Goal: Transaction & Acquisition: Register for event/course

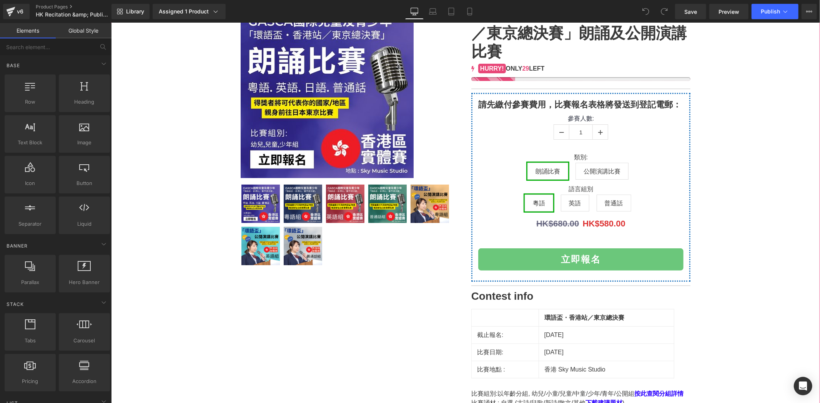
scroll to position [99, 0]
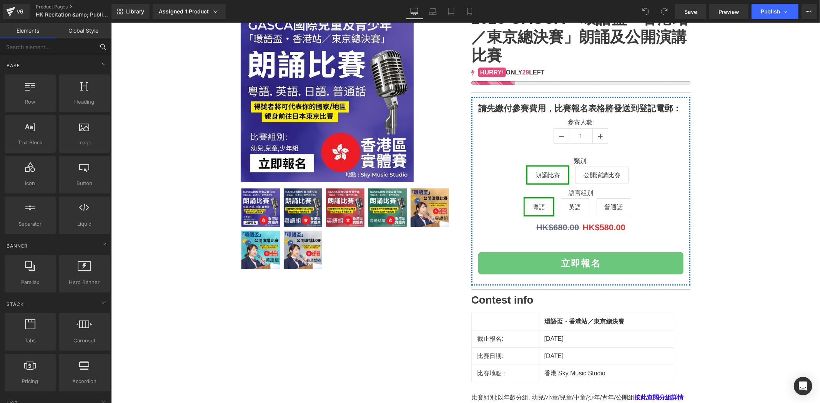
click at [90, 52] on input "text" at bounding box center [47, 46] width 95 height 17
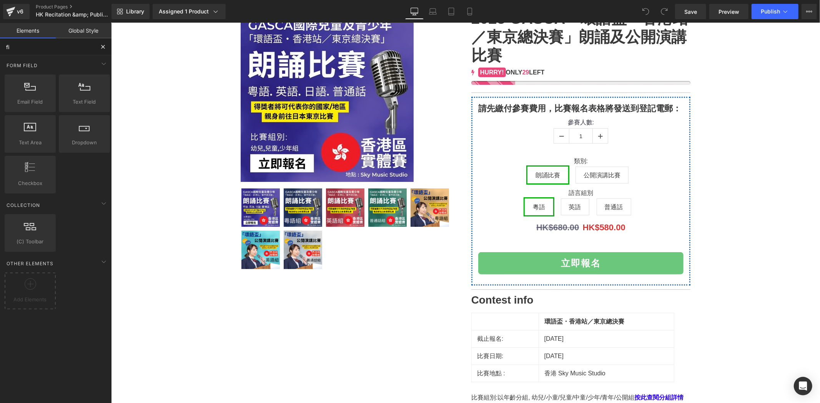
type input "fie"
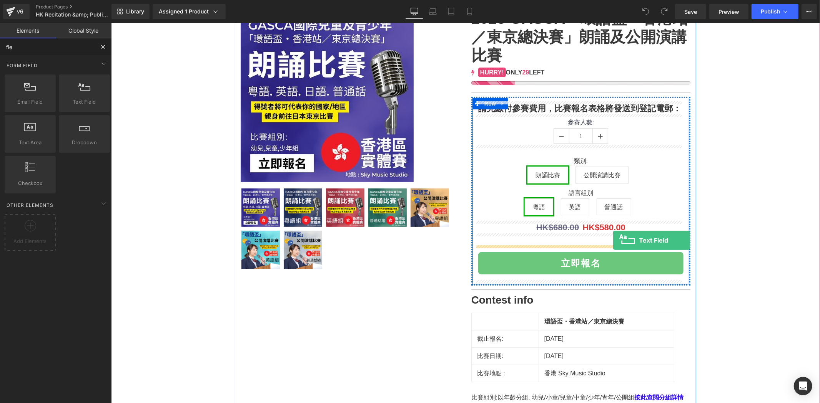
drag, startPoint x: 187, startPoint y: 113, endPoint x: 612, endPoint y: 240, distance: 444.2
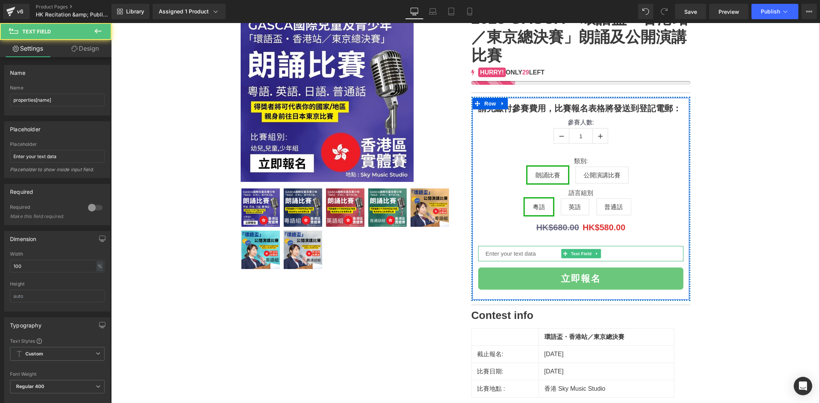
drag, startPoint x: 620, startPoint y: 254, endPoint x: 617, endPoint y: 249, distance: 6.1
click at [617, 249] on input "text" at bounding box center [580, 253] width 205 height 15
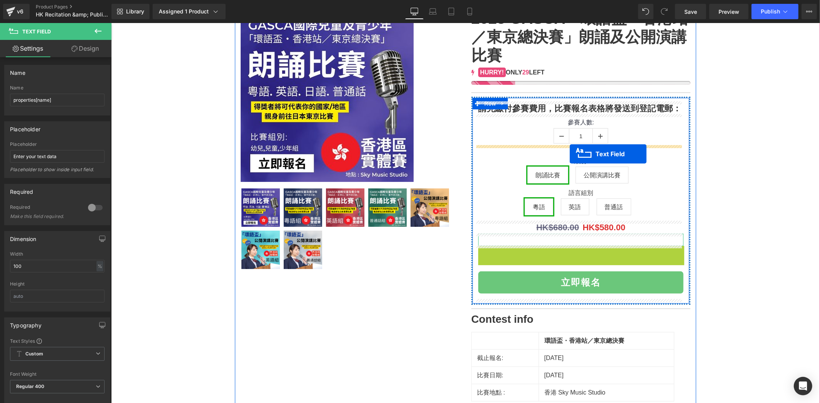
drag, startPoint x: 562, startPoint y: 255, endPoint x: 569, endPoint y: 154, distance: 102.0
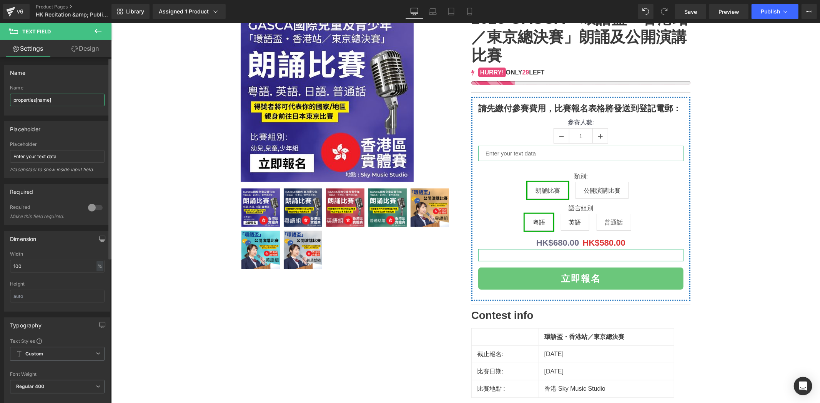
drag, startPoint x: 63, startPoint y: 98, endPoint x: 38, endPoint y: 98, distance: 25.0
click at [38, 98] on input "properties[name]" at bounding box center [57, 100] width 95 height 13
drag, startPoint x: 51, startPoint y: 99, endPoint x: 39, endPoint y: 98, distance: 11.6
click at [39, 98] on input "properties[name]" at bounding box center [57, 100] width 95 height 13
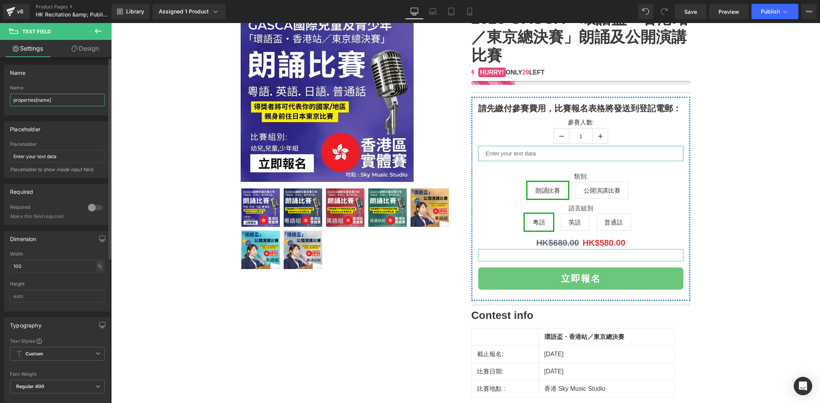
click at [49, 100] on input "properties[name]" at bounding box center [57, 100] width 95 height 13
click at [52, 100] on input "properties[name]" at bounding box center [57, 100] width 95 height 13
click at [49, 101] on input "properties[name]" at bounding box center [57, 100] width 95 height 13
type input "properties[contestant name]"
drag, startPoint x: 2, startPoint y: 150, endPoint x: -126, endPoint y: 133, distance: 128.7
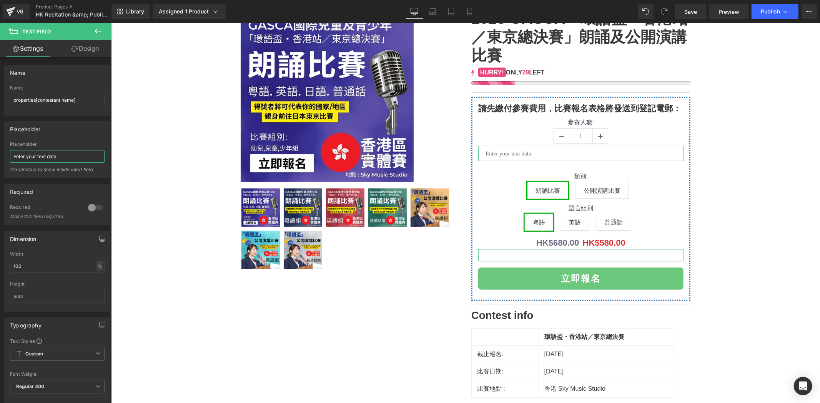
click at [0, 133] on html "Text Field You are previewing how the will restyle your page. You can not edit …" at bounding box center [410, 201] width 820 height 403
click at [11, 159] on input "Contestant Name" at bounding box center [57, 156] width 95 height 13
paste input "參賽者名稱"
type input "參賽者名稱 | Contestant Name"
click at [720, 159] on div "(P) Image" at bounding box center [464, 272] width 701 height 526
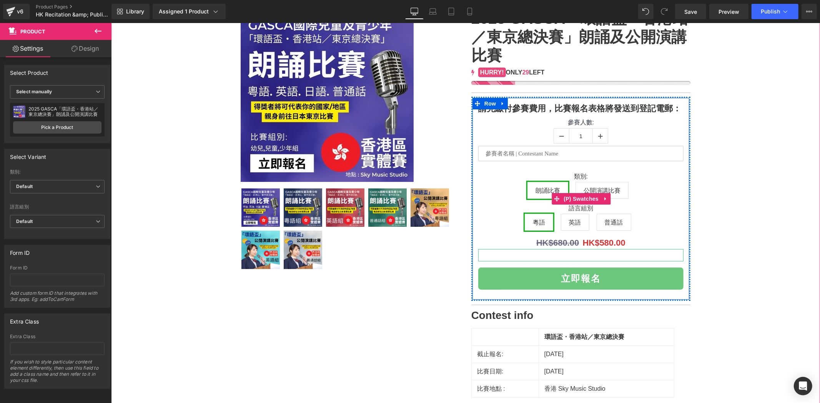
click at [632, 161] on div "類別: 朗誦比賽 公開演講比賽 語言組別 粵語 英語 普通話" at bounding box center [580, 198] width 205 height 75
click at [656, 148] on input "text" at bounding box center [580, 153] width 205 height 15
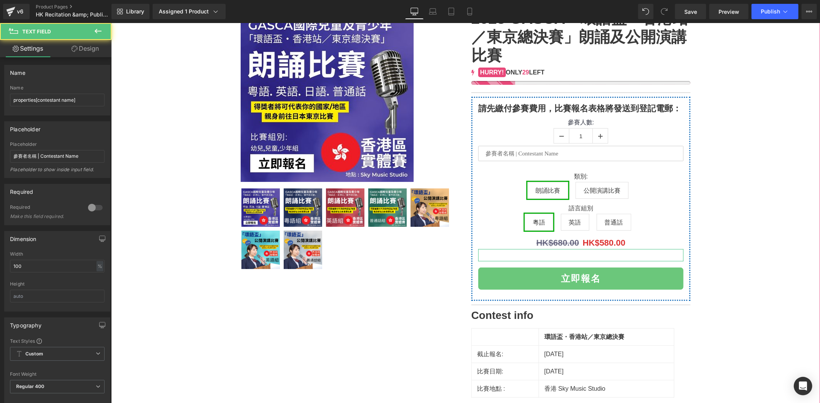
click at [752, 162] on div "(P) Image" at bounding box center [464, 272] width 701 height 526
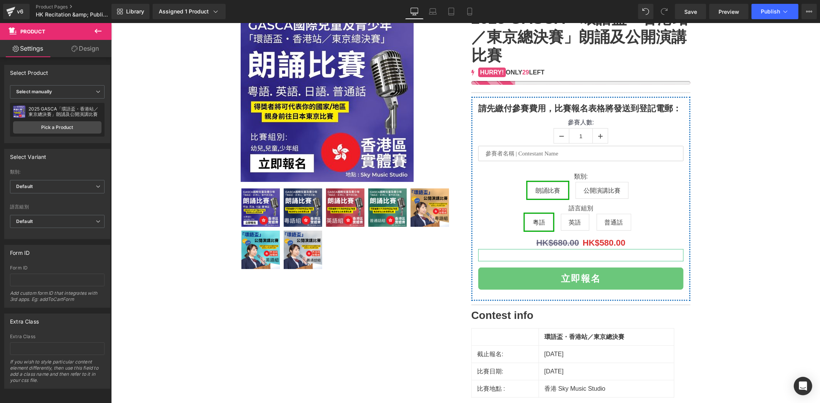
click at [102, 30] on icon at bounding box center [97, 31] width 9 height 9
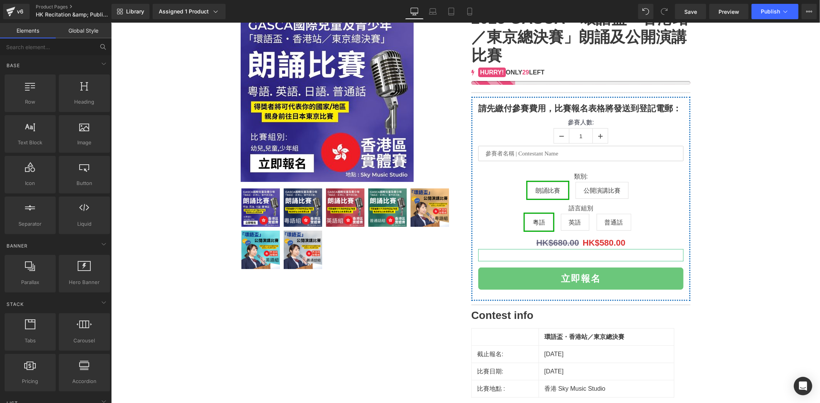
click at [67, 56] on div "Base Row rows, columns, layouts, div Heading headings, titles, h1,h2,h3,h4,h5,h…" at bounding box center [57, 145] width 108 height 181
click at [70, 51] on input "text" at bounding box center [47, 46] width 95 height 17
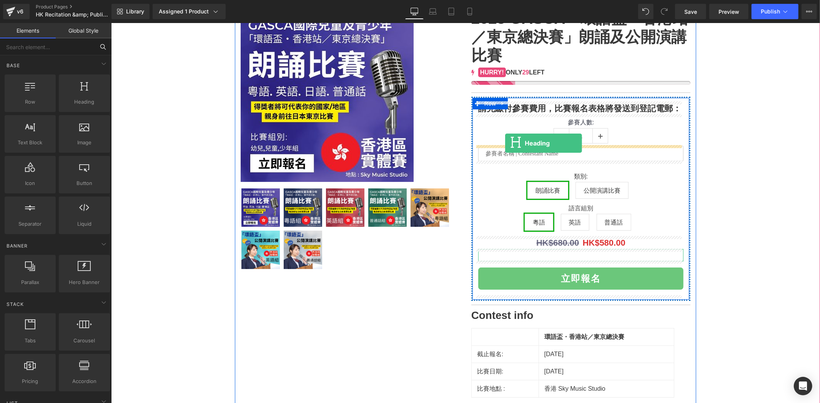
drag, startPoint x: 181, startPoint y: 120, endPoint x: 504, endPoint y: 143, distance: 324.7
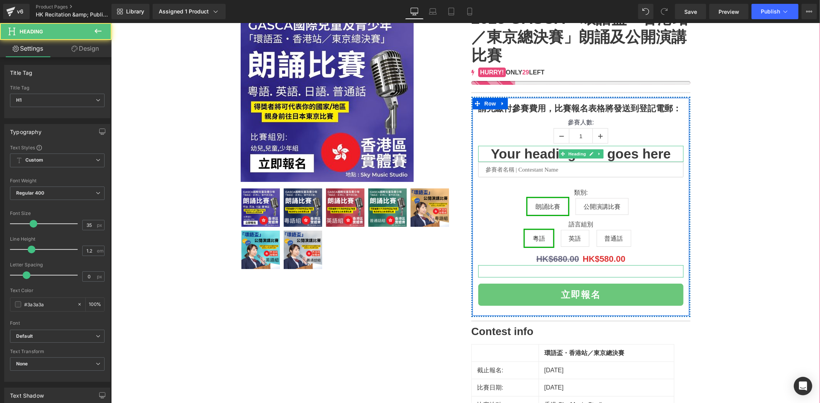
click at [573, 154] on span "Heading" at bounding box center [576, 153] width 21 height 9
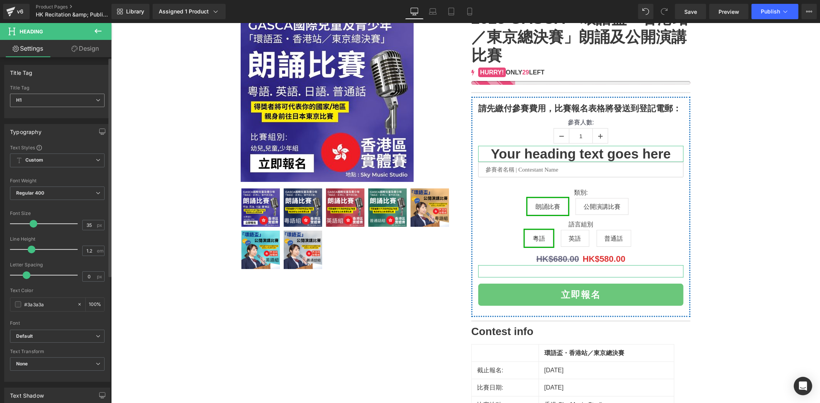
click at [73, 105] on span "H1" at bounding box center [57, 100] width 95 height 13
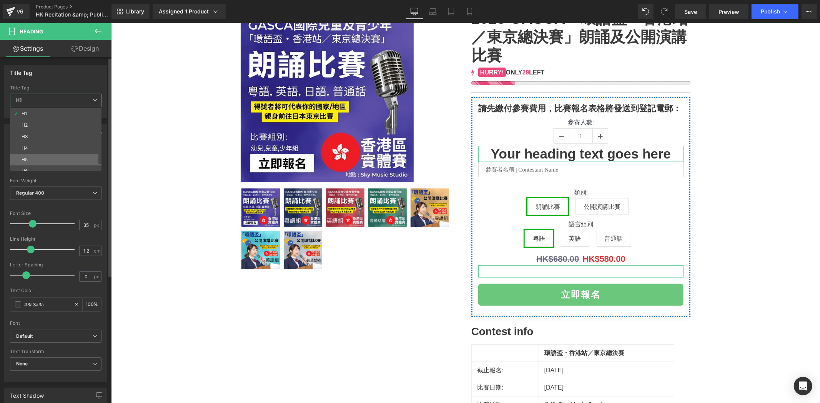
click at [48, 164] on li "H5" at bounding box center [57, 160] width 95 height 12
type input "15"
type input "100"
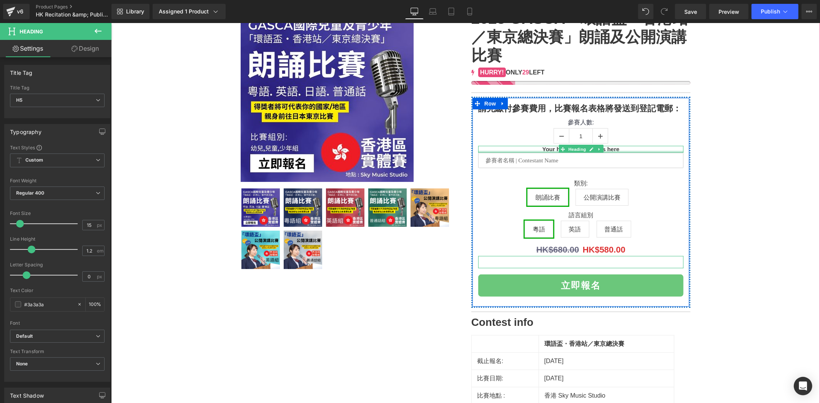
click at [539, 151] on div at bounding box center [580, 152] width 205 height 2
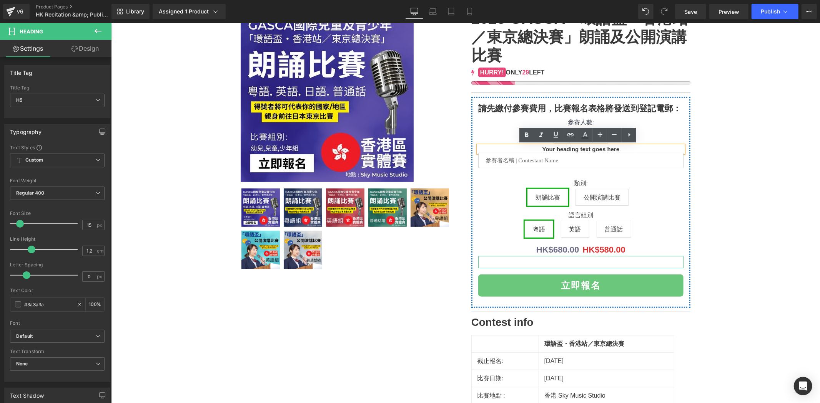
click at [539, 148] on h5 "Your heading text goes here" at bounding box center [580, 149] width 205 height 7
click at [781, 169] on div "(P) Image" at bounding box center [464, 275] width 701 height 533
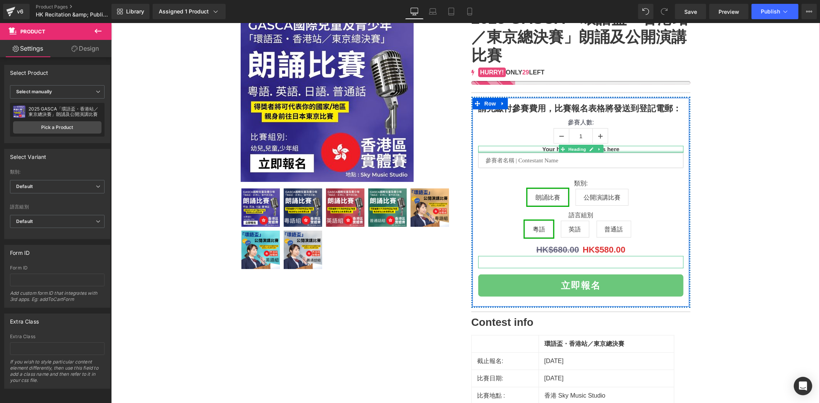
click at [645, 151] on div at bounding box center [580, 152] width 205 height 2
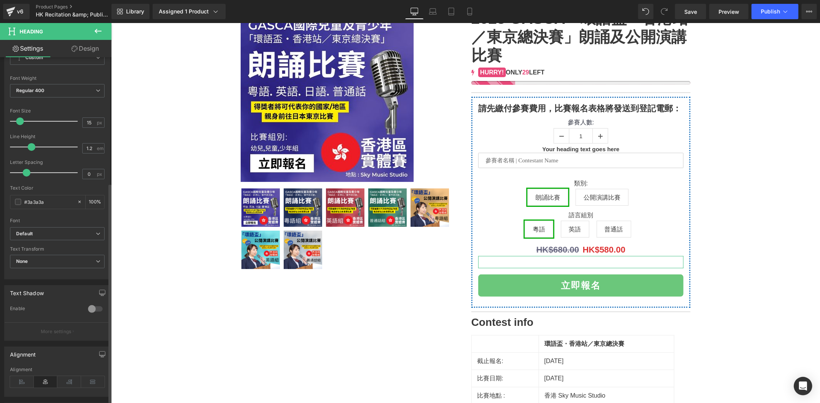
scroll to position [200, 0]
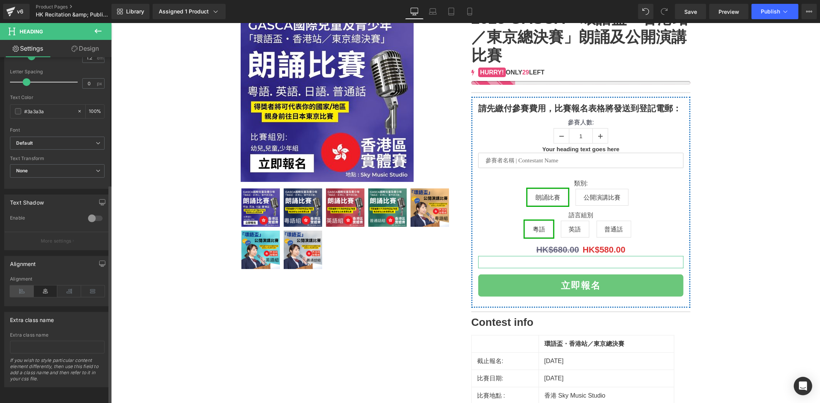
click at [20, 286] on icon at bounding box center [22, 292] width 24 height 12
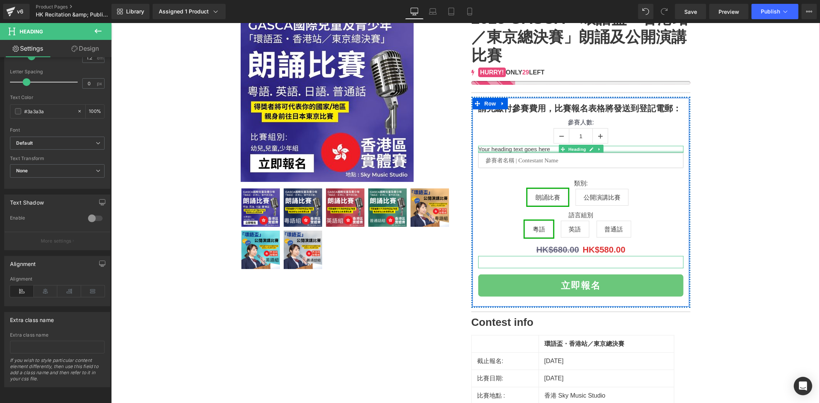
click at [524, 151] on div at bounding box center [580, 152] width 205 height 2
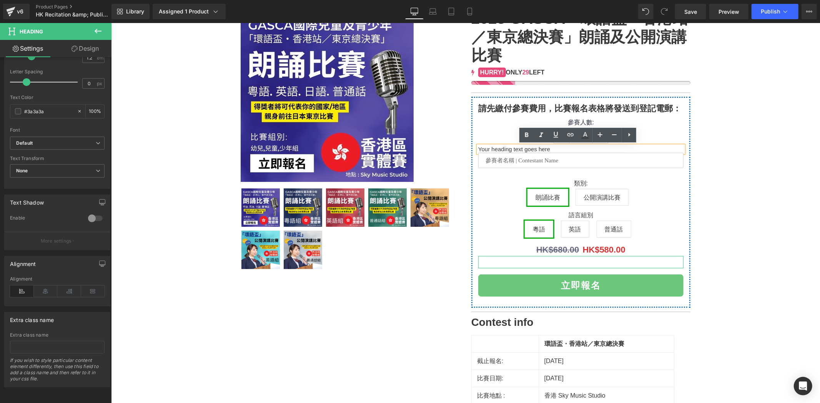
click at [551, 150] on h5 "Your heading text goes here" at bounding box center [580, 149] width 205 height 7
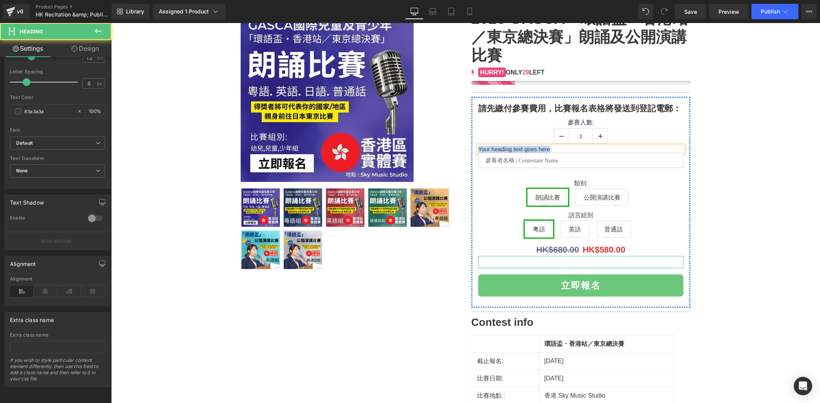
drag, startPoint x: 546, startPoint y: 150, endPoint x: 468, endPoint y: 152, distance: 78.0
click at [471, 152] on div "請先繳付參賽費用，比賽報名表格將發送到登記電郵： Heading 參賽人數: 1 (P) Quantity Your heading text goes he…" at bounding box center [580, 201] width 219 height 211
click at [769, 166] on div "(P) Image" at bounding box center [464, 275] width 701 height 533
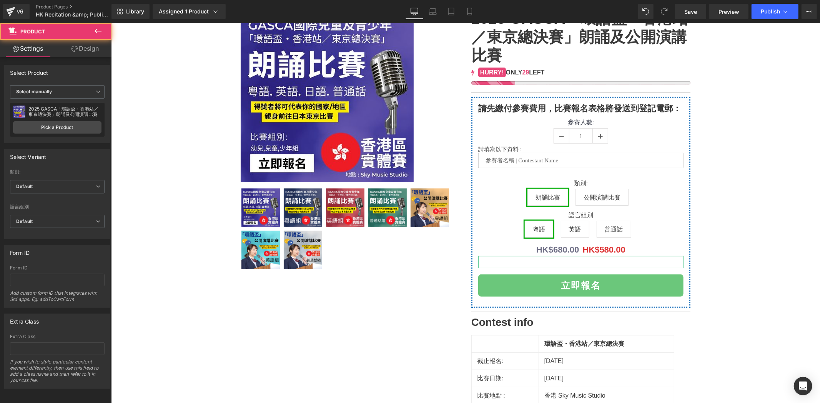
click at [747, 191] on div "(P) Image" at bounding box center [464, 275] width 701 height 533
click at [111, 23] on div at bounding box center [111, 23] width 0 height 0
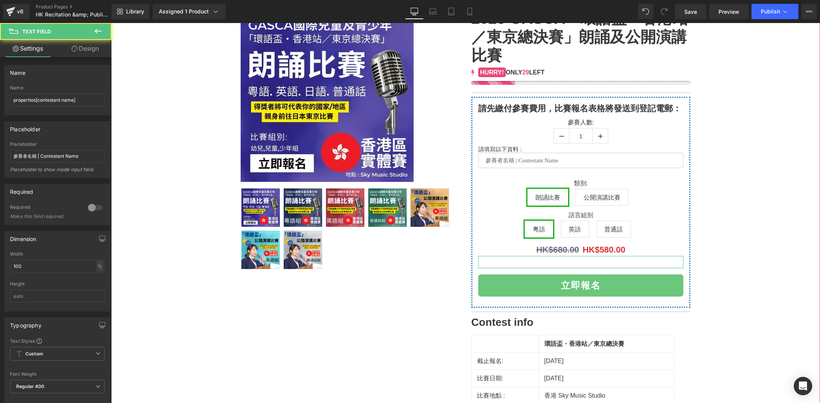
click at [734, 163] on div "(P) Image" at bounding box center [464, 275] width 701 height 533
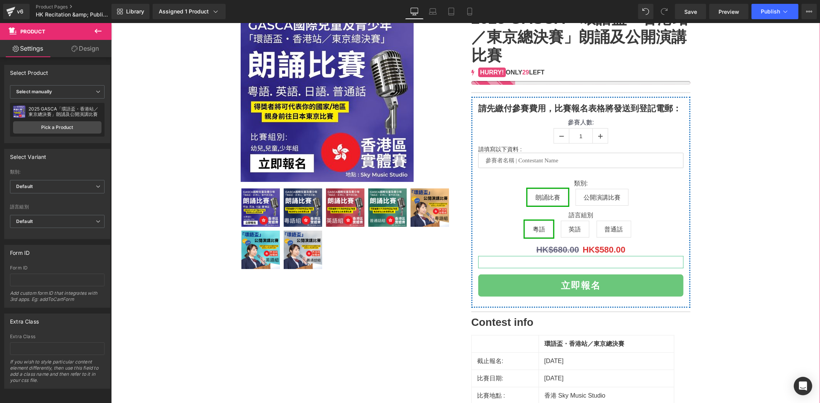
drag, startPoint x: 706, startPoint y: 204, endPoint x: 702, endPoint y: 207, distance: 4.9
click at [708, 204] on div "(P) Image" at bounding box center [464, 275] width 701 height 533
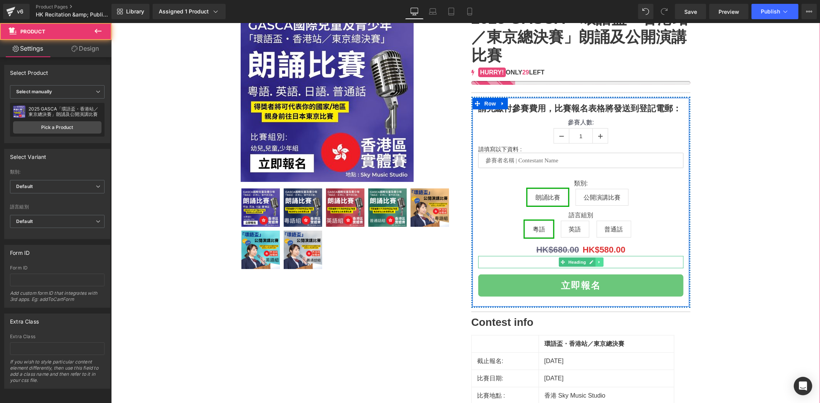
click at [597, 264] on icon at bounding box center [599, 262] width 4 height 5
click at [601, 260] on icon at bounding box center [603, 262] width 4 height 5
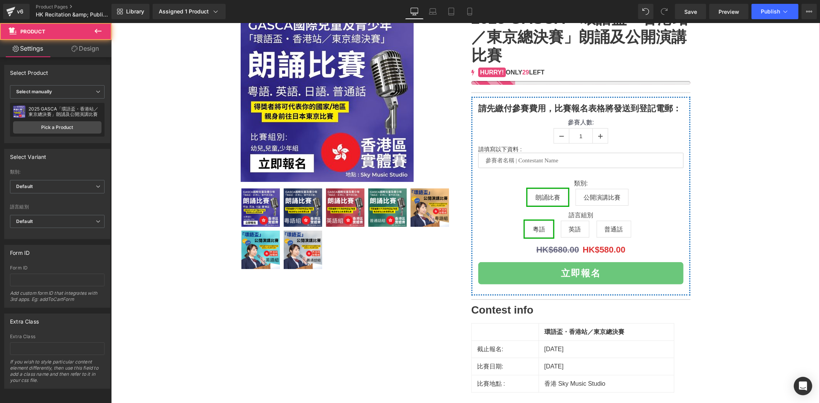
click at [728, 210] on div "(P) Image" at bounding box center [464, 269] width 701 height 521
click at [803, 147] on div "(P) Image" at bounding box center [464, 269] width 701 height 521
click at [783, 16] on button "Publish" at bounding box center [774, 11] width 47 height 15
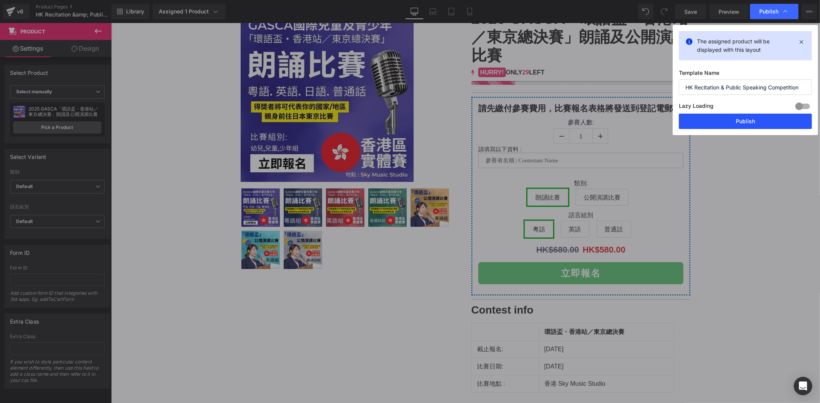
click at [748, 119] on button "Publish" at bounding box center [745, 121] width 133 height 15
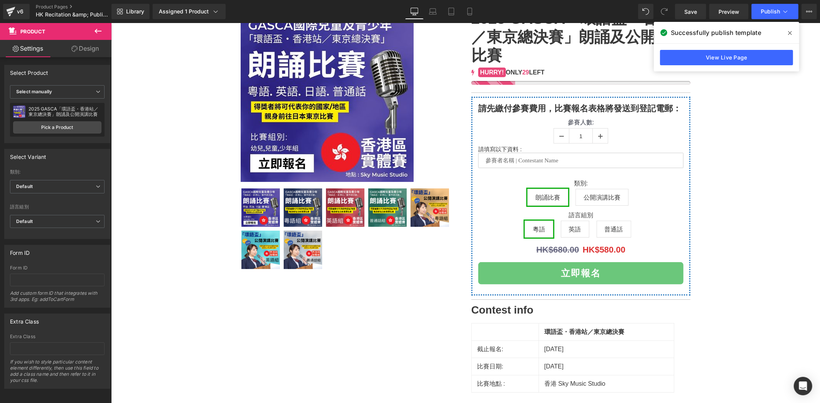
click at [802, 145] on div "(P) Image" at bounding box center [464, 269] width 701 height 521
drag, startPoint x: 732, startPoint y: 224, endPoint x: 722, endPoint y: 226, distance: 10.4
click at [732, 224] on div "(P) Image" at bounding box center [464, 269] width 701 height 521
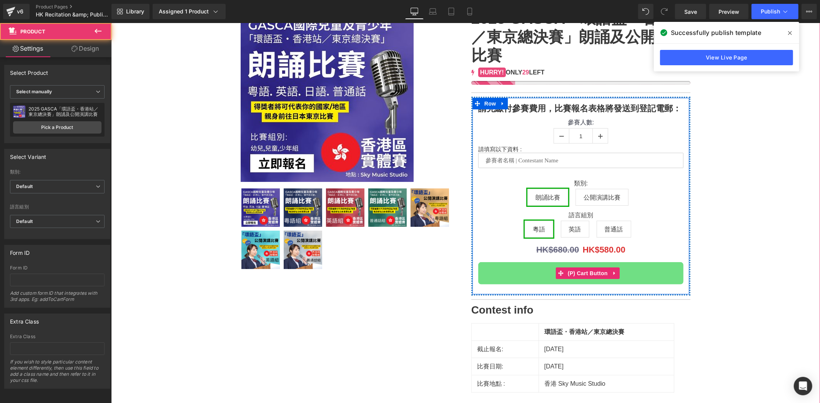
click at [619, 266] on button "立即報名" at bounding box center [580, 273] width 205 height 22
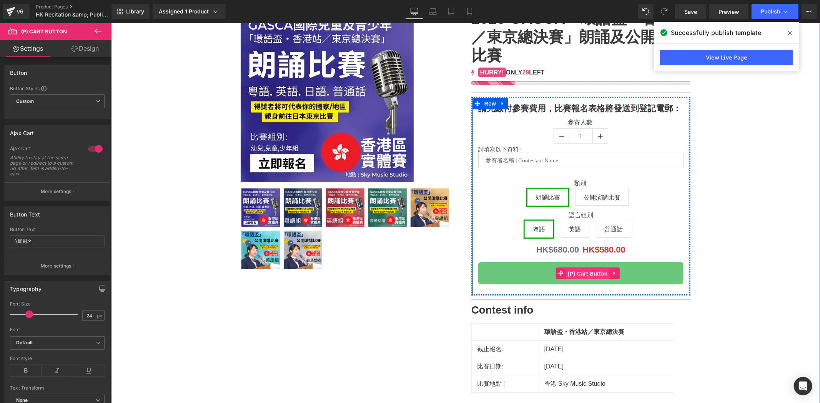
click at [590, 271] on span "(P) Cart Button" at bounding box center [587, 274] width 44 height 12
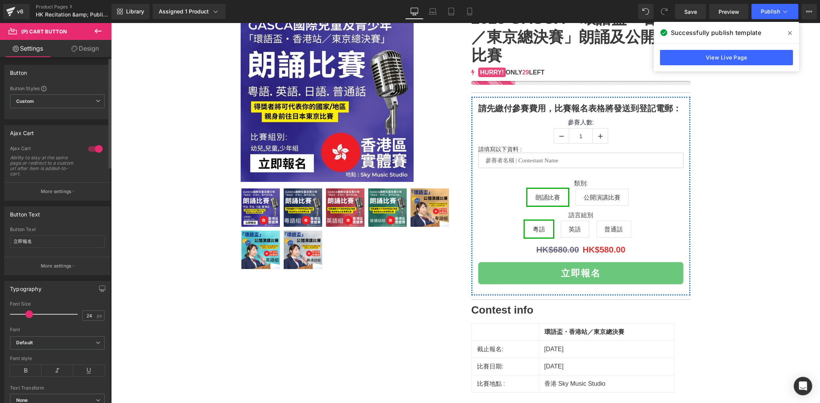
click at [87, 148] on div at bounding box center [95, 149] width 18 height 12
click at [60, 184] on button "More settings" at bounding box center [57, 191] width 105 height 18
click at [785, 17] on button "Publish" at bounding box center [774, 11] width 47 height 15
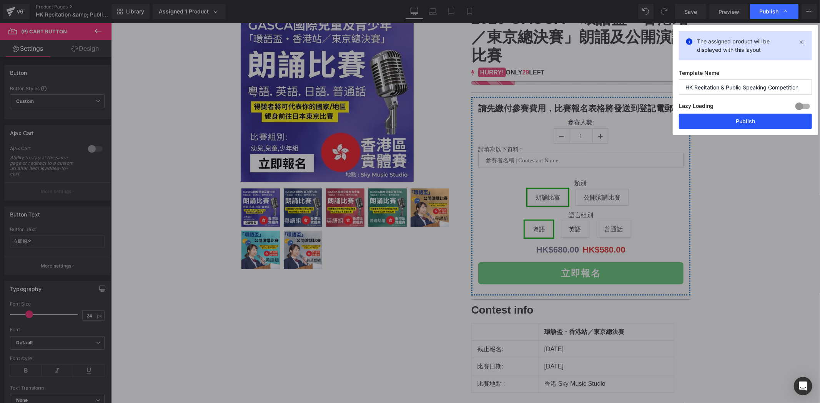
click at [748, 123] on button "Publish" at bounding box center [745, 121] width 133 height 15
